Goal: Information Seeking & Learning: Compare options

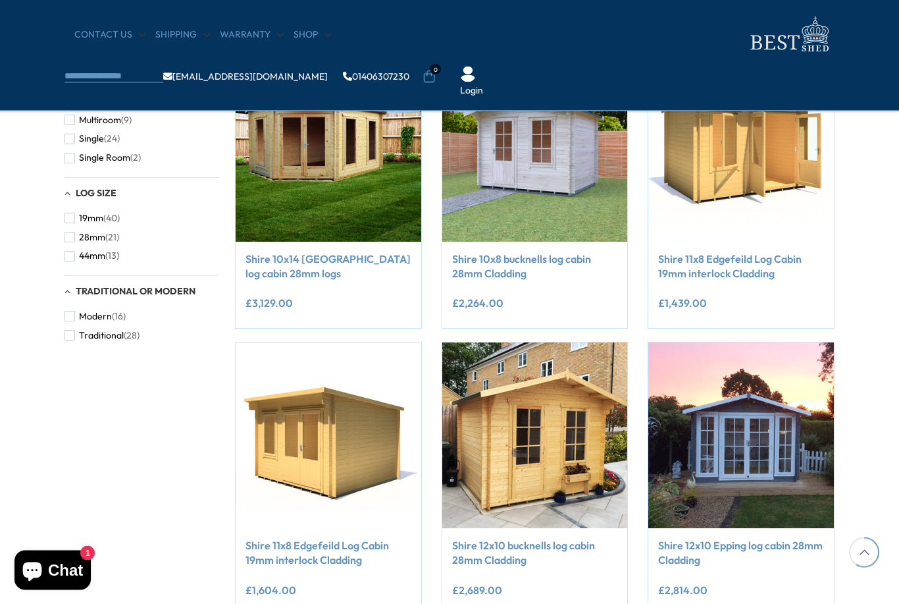
scroll to position [848, 0]
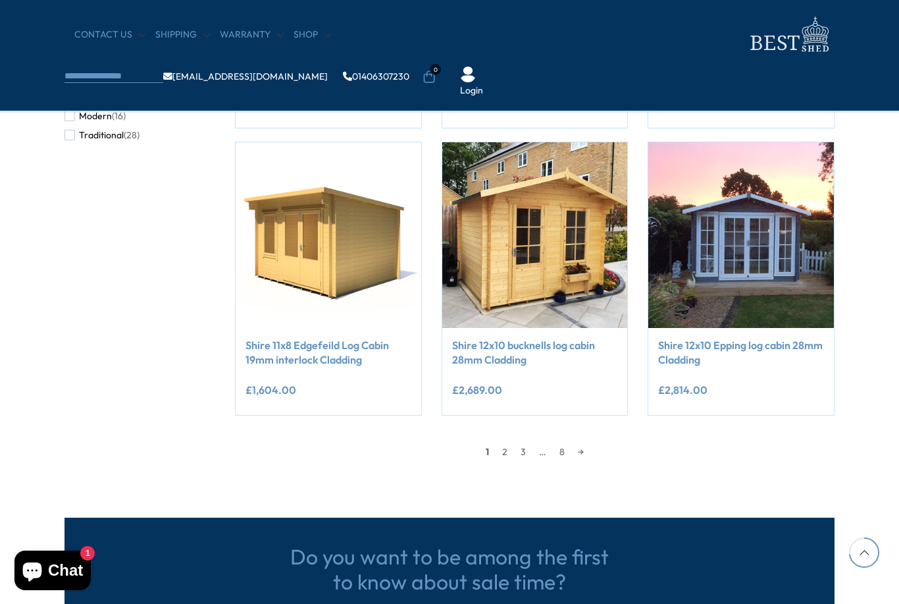
click at [505, 448] on link "2" at bounding box center [505, 452] width 18 height 20
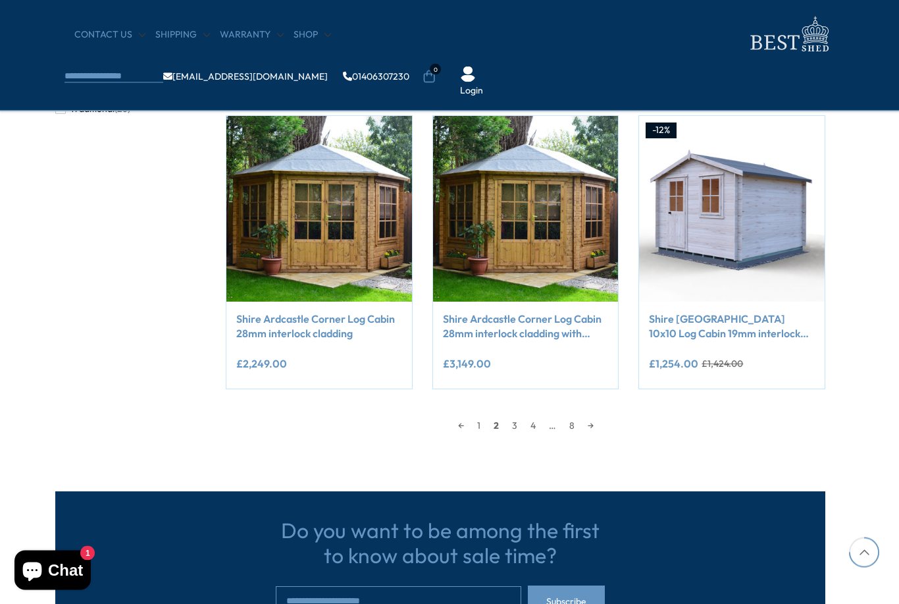
scroll to position [1073, 8]
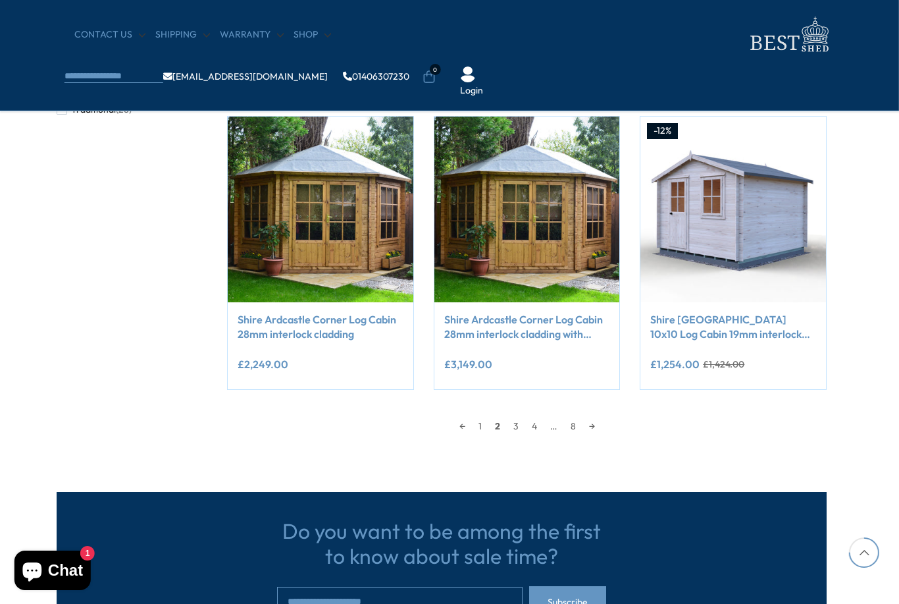
click at [509, 422] on link "3" at bounding box center [516, 426] width 18 height 20
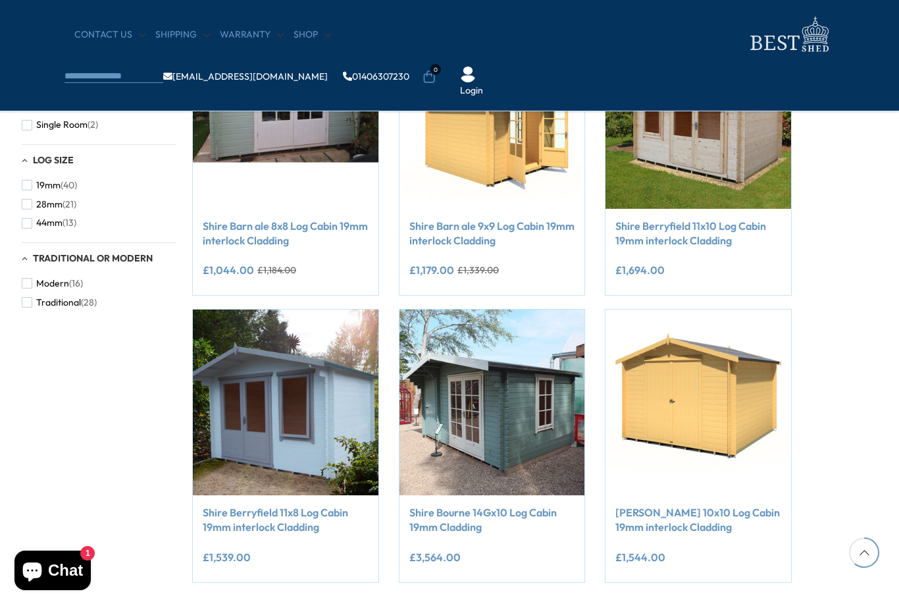
scroll to position [950, 16]
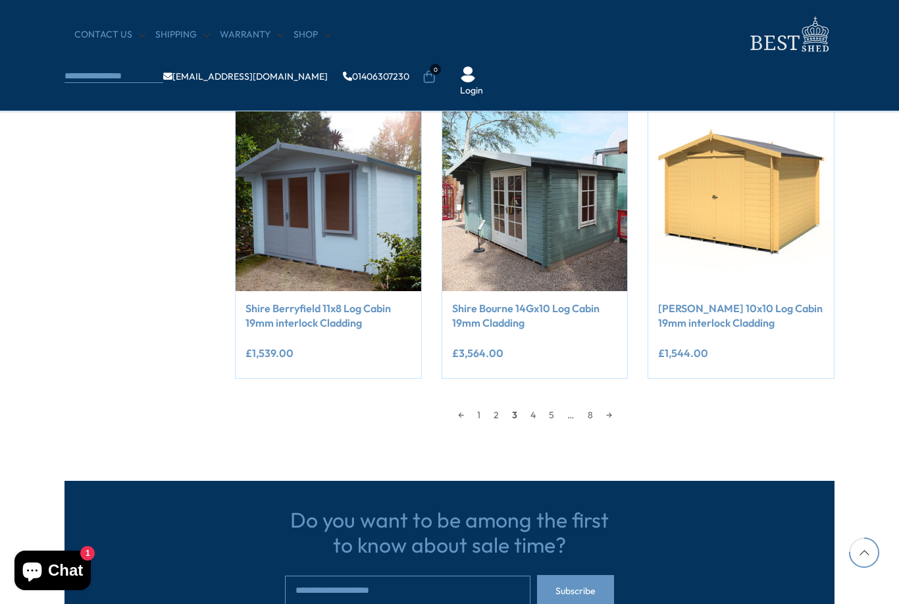
click at [532, 409] on link "4" at bounding box center [533, 415] width 18 height 20
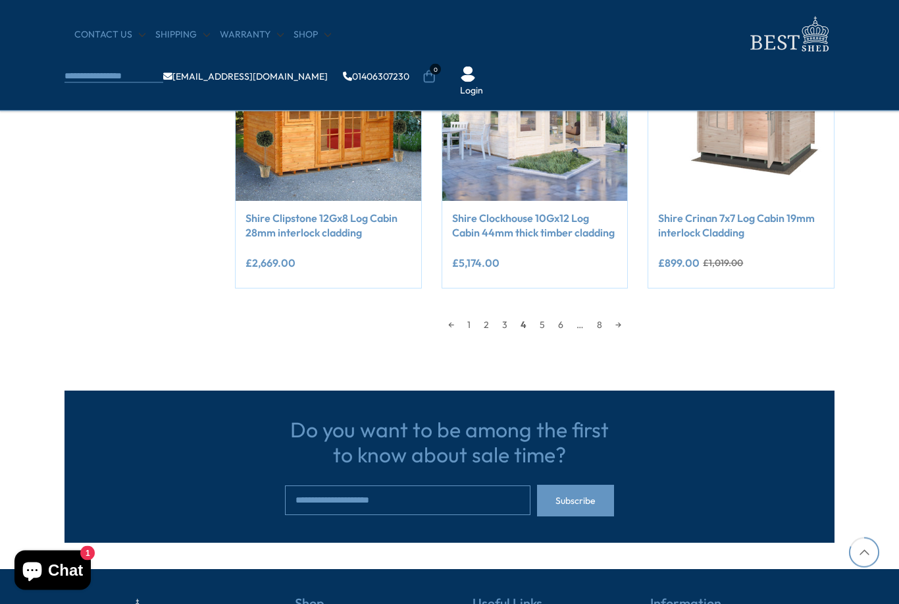
scroll to position [1166, 0]
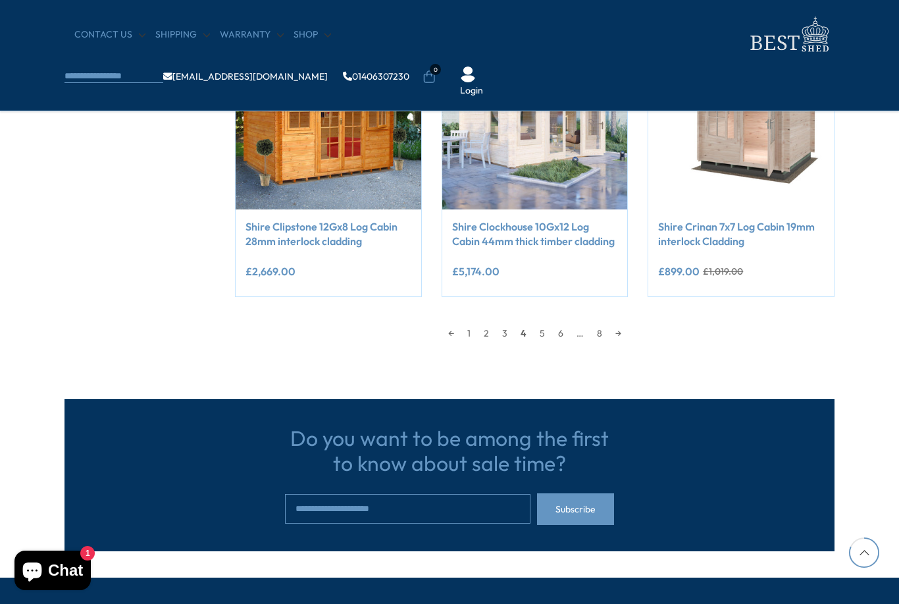
click at [540, 328] on link "5" at bounding box center [542, 333] width 18 height 20
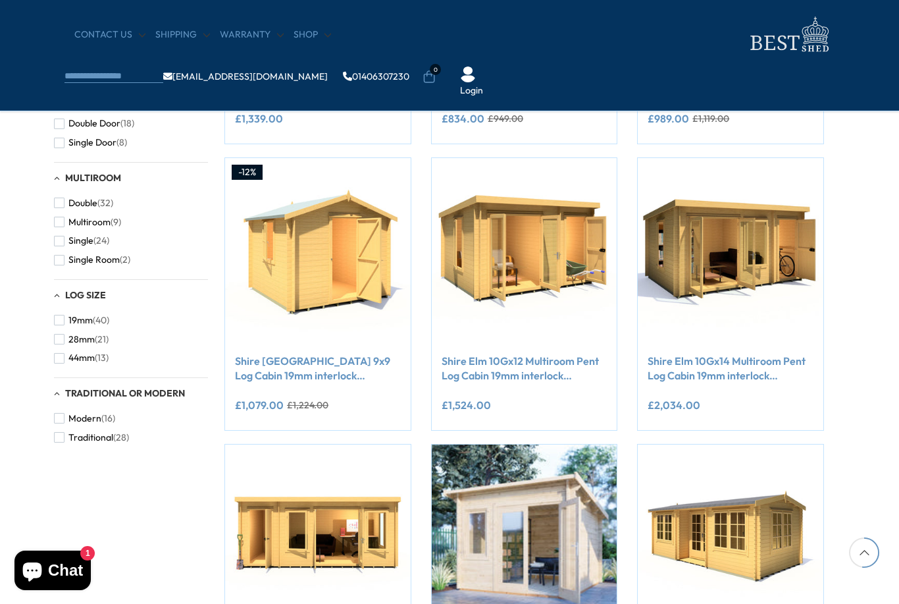
scroll to position [746, 9]
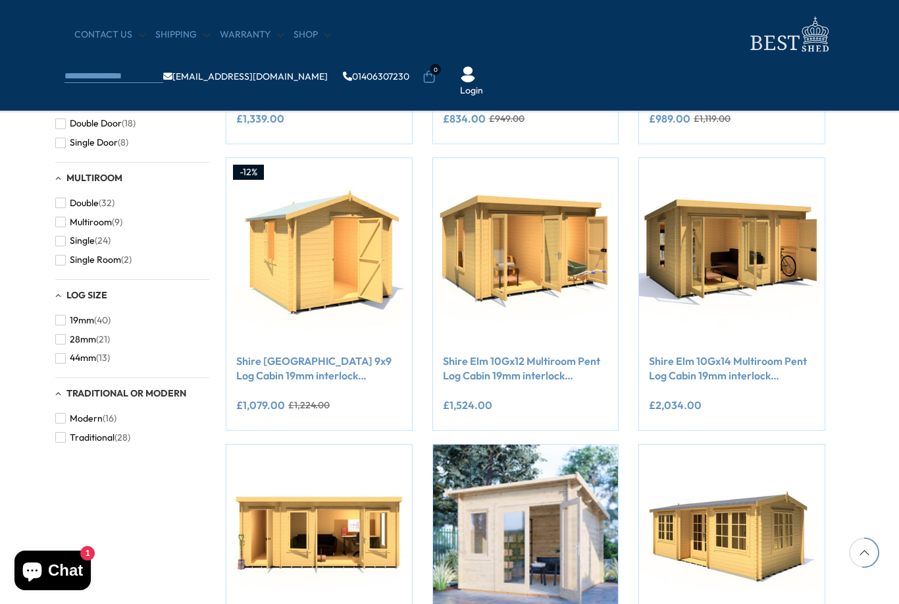
click at [786, 405] on div "£2,034.00" at bounding box center [732, 404] width 166 height 11
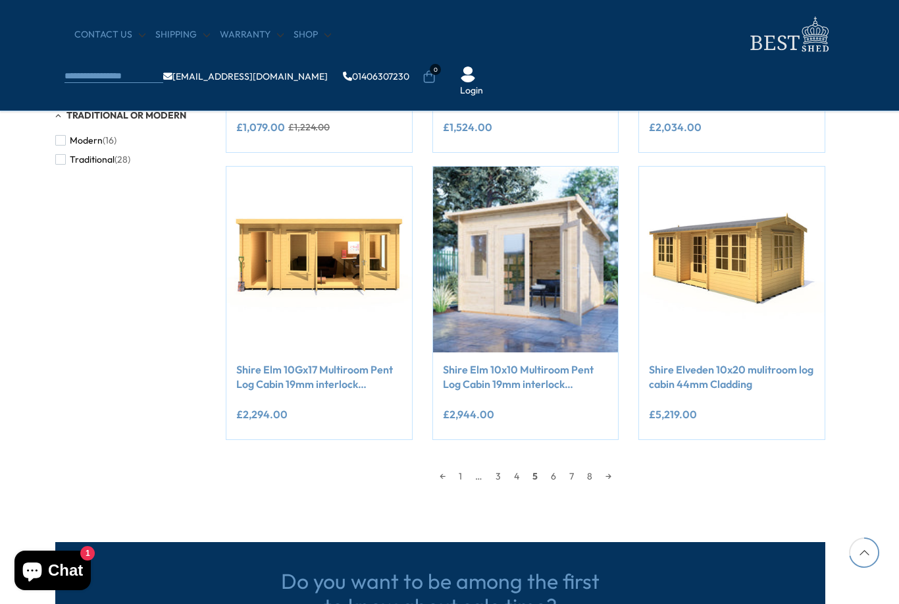
scroll to position [1046, 9]
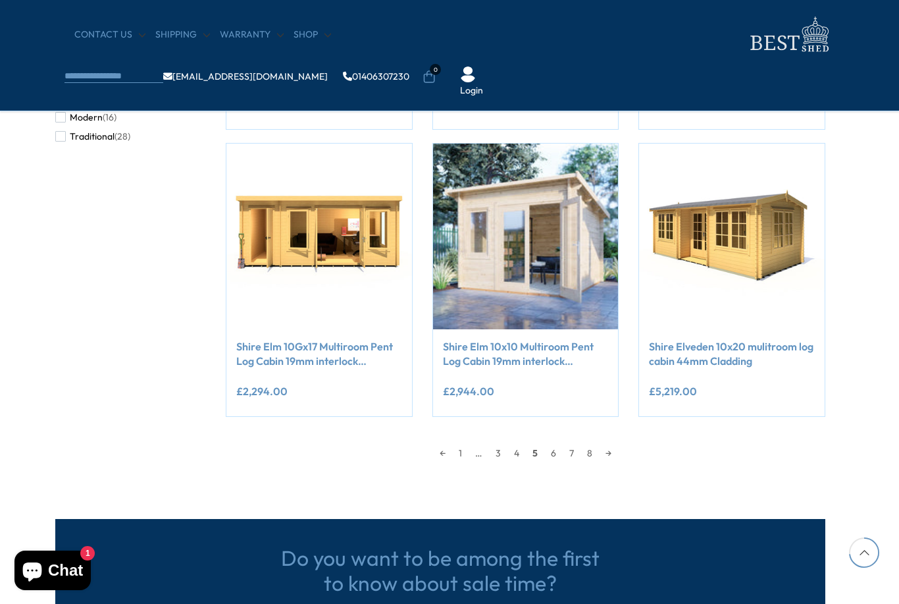
click at [550, 448] on link "6" at bounding box center [553, 453] width 18 height 20
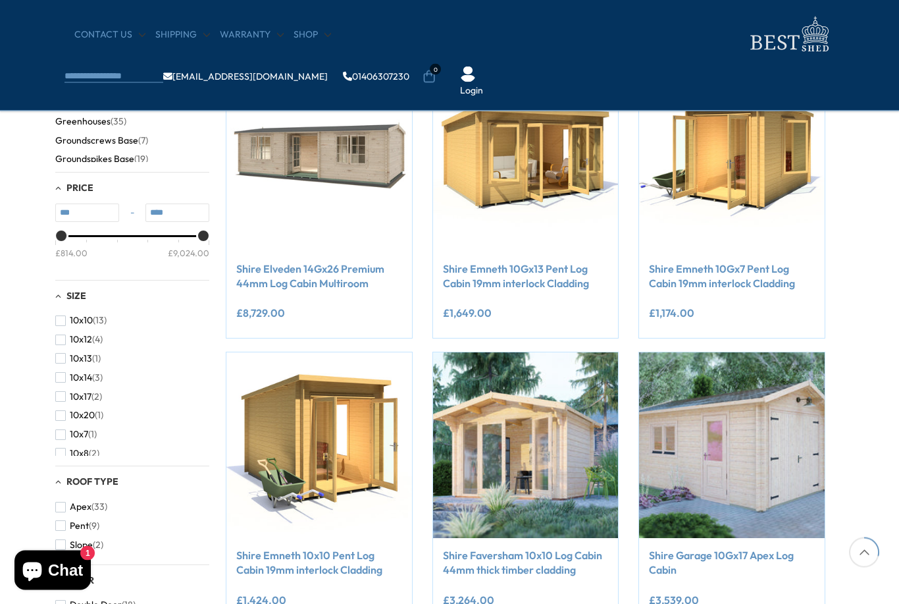
scroll to position [250, 9]
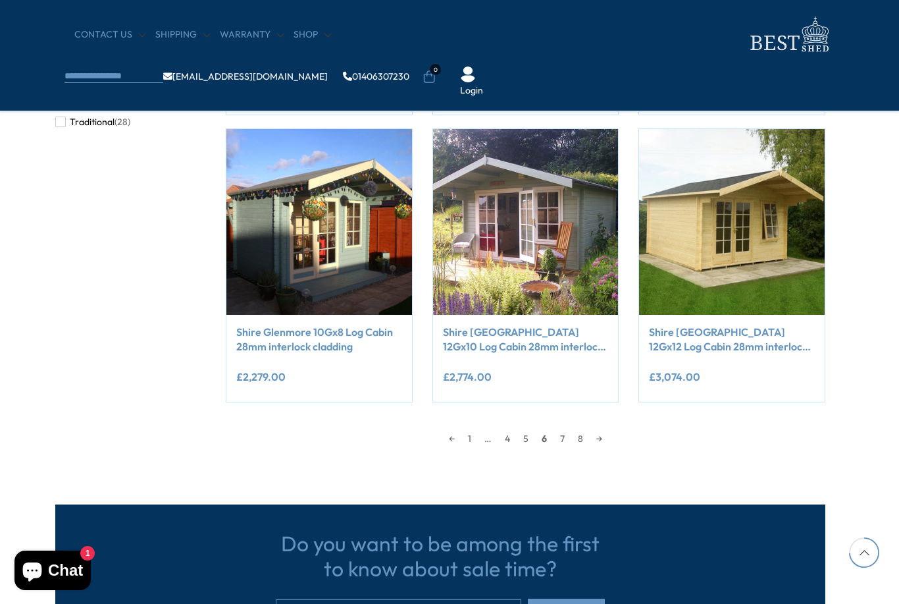
click at [559, 437] on link "7" at bounding box center [562, 438] width 18 height 20
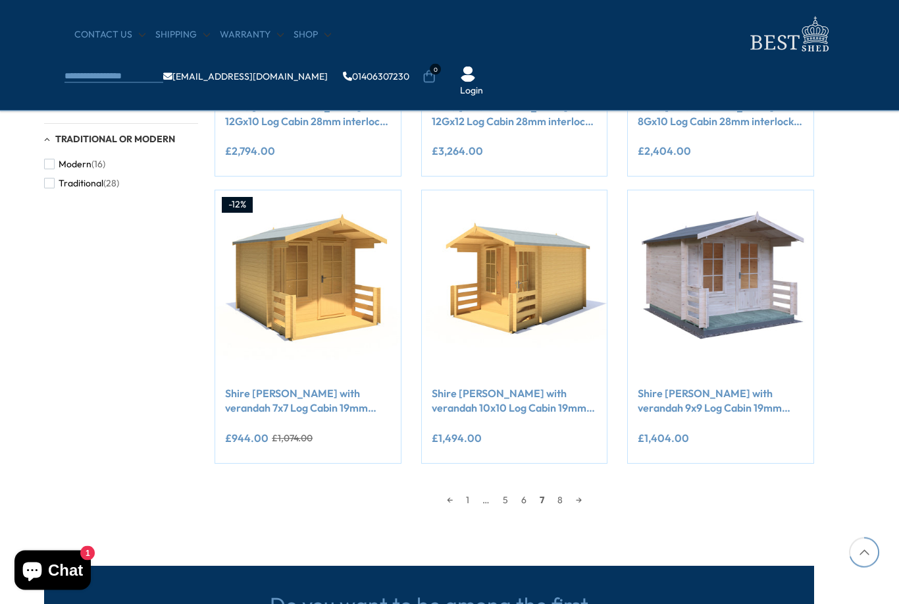
scroll to position [1003, 20]
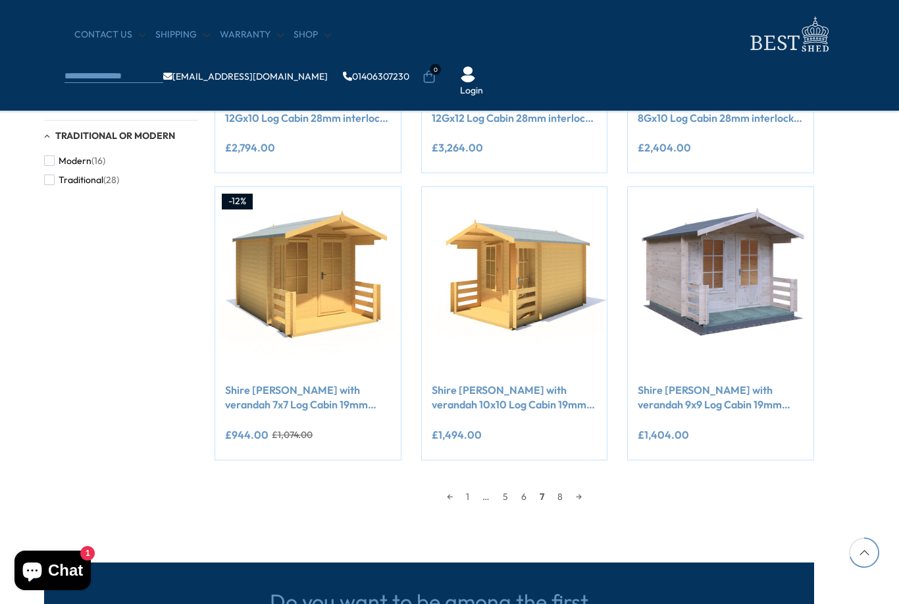
click at [562, 488] on link "8" at bounding box center [560, 496] width 18 height 20
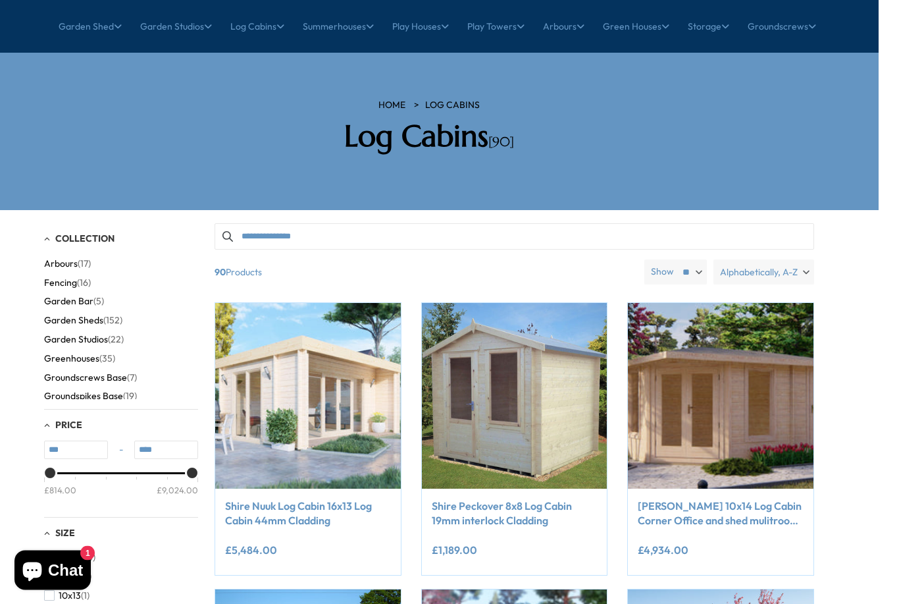
scroll to position [0, 20]
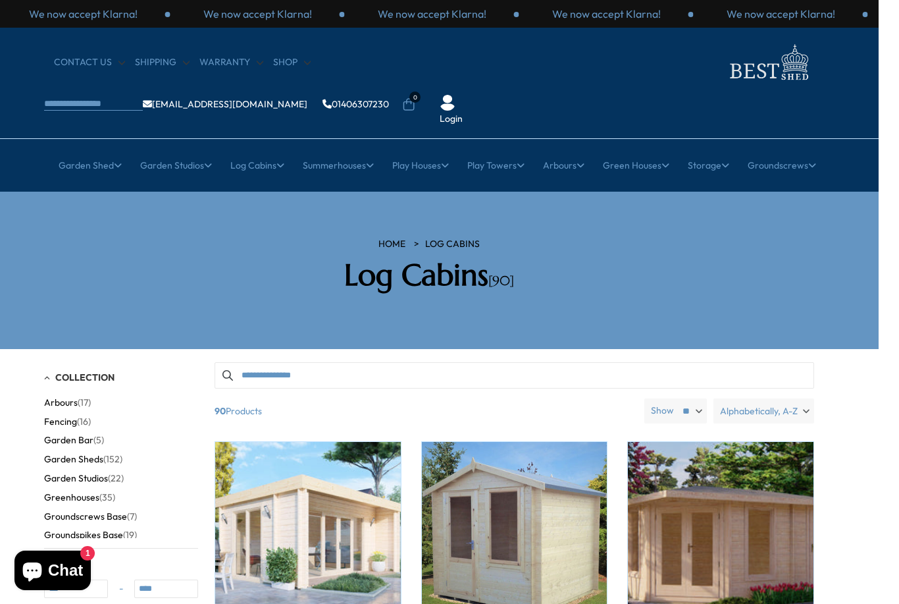
scroll to position [1045, 20]
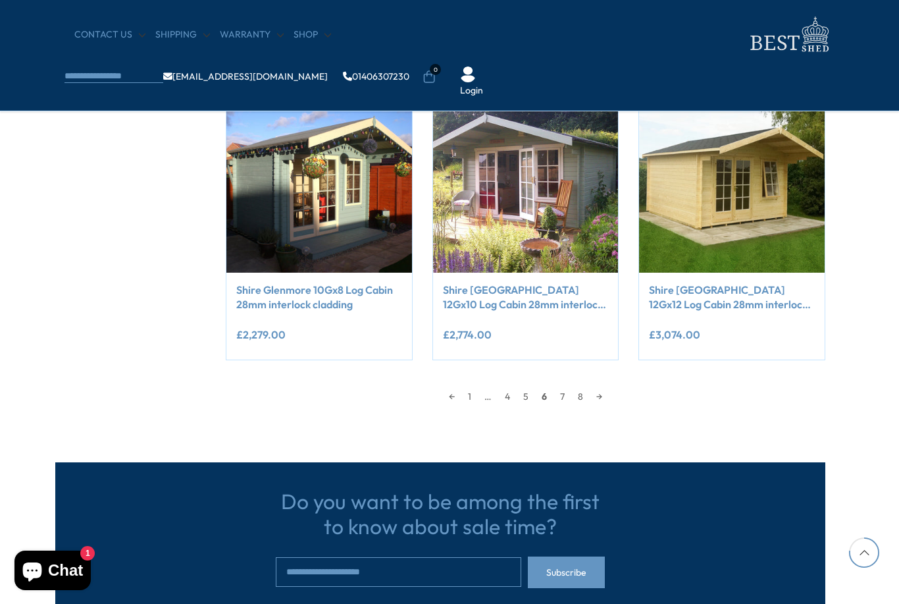
scroll to position [1089, 9]
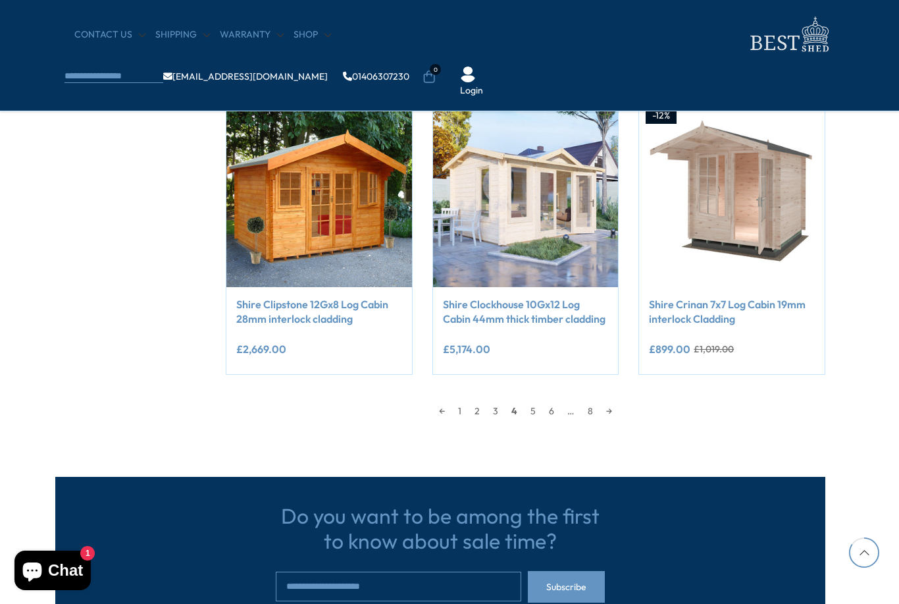
scroll to position [1208, 0]
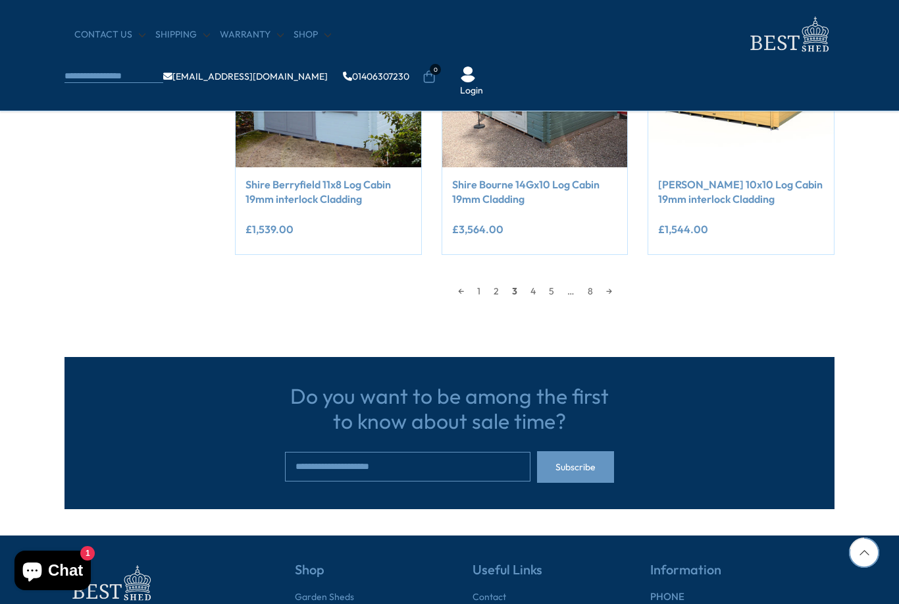
scroll to position [1127, 0]
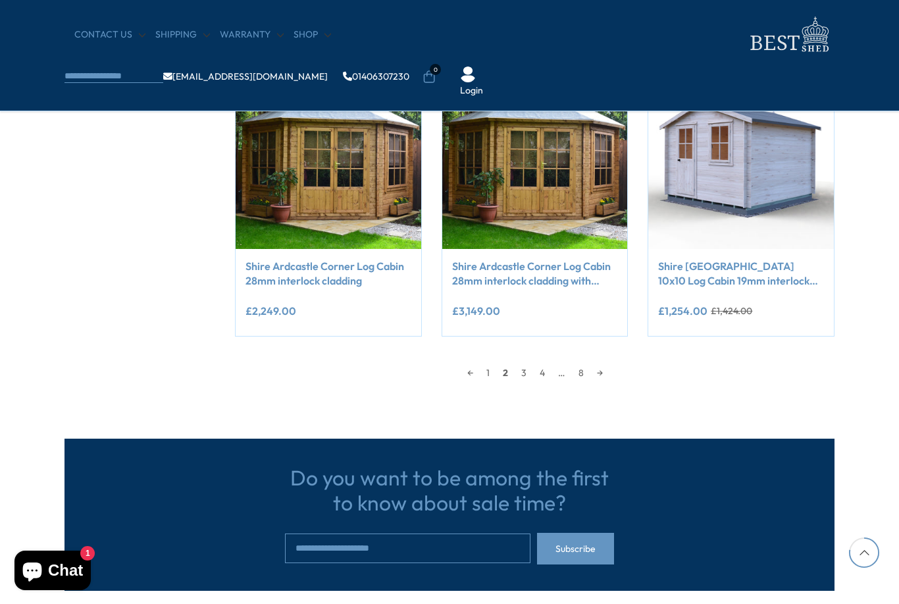
scroll to position [1116, 9]
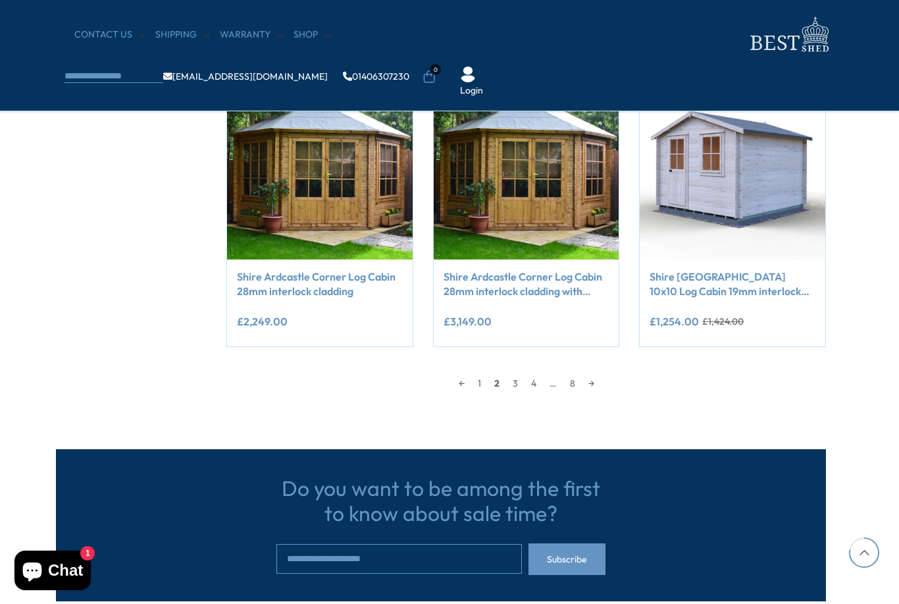
scroll to position [1090, 0]
